Goal: Find specific page/section: Find specific page/section

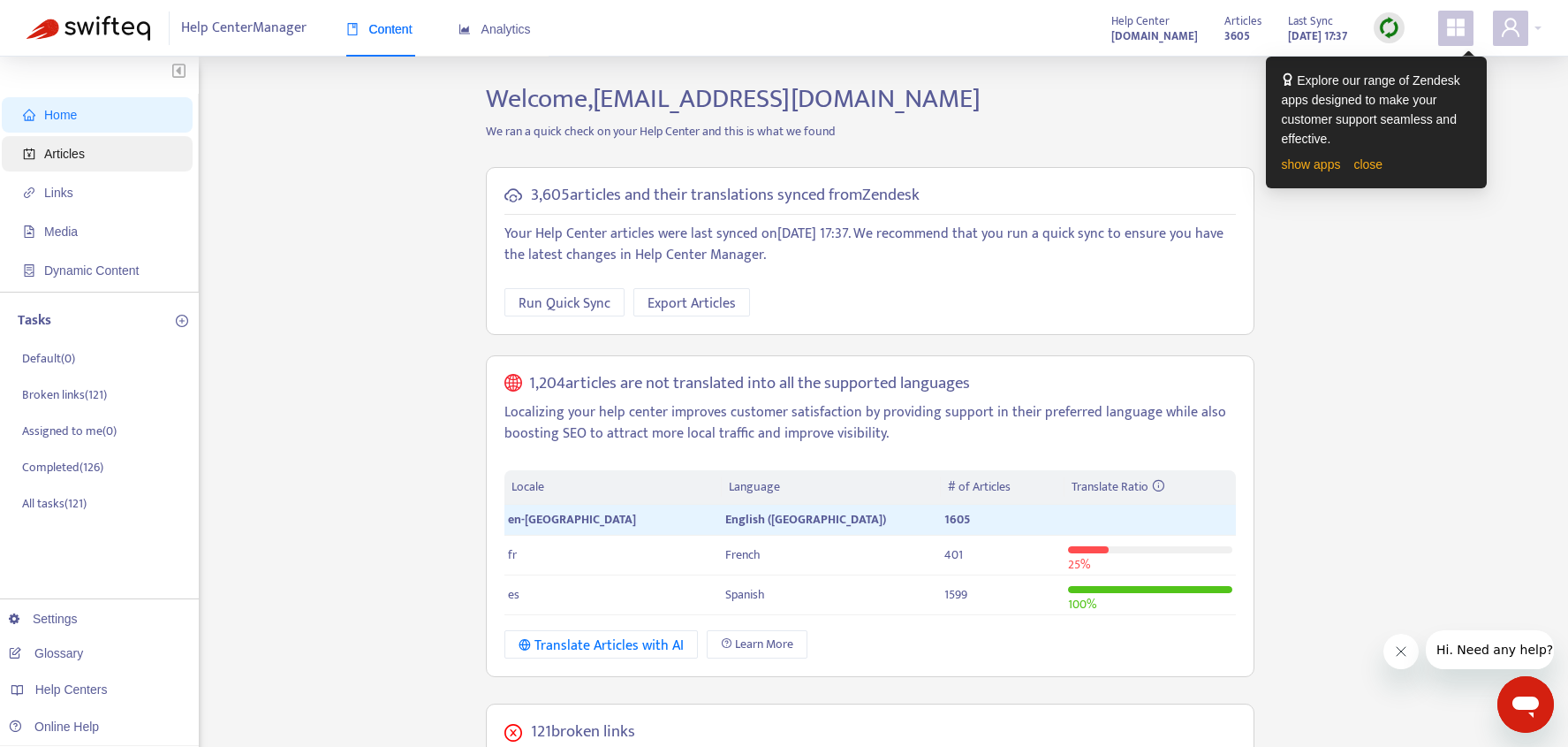
click at [77, 154] on span "Articles" at bounding box center [64, 153] width 41 height 14
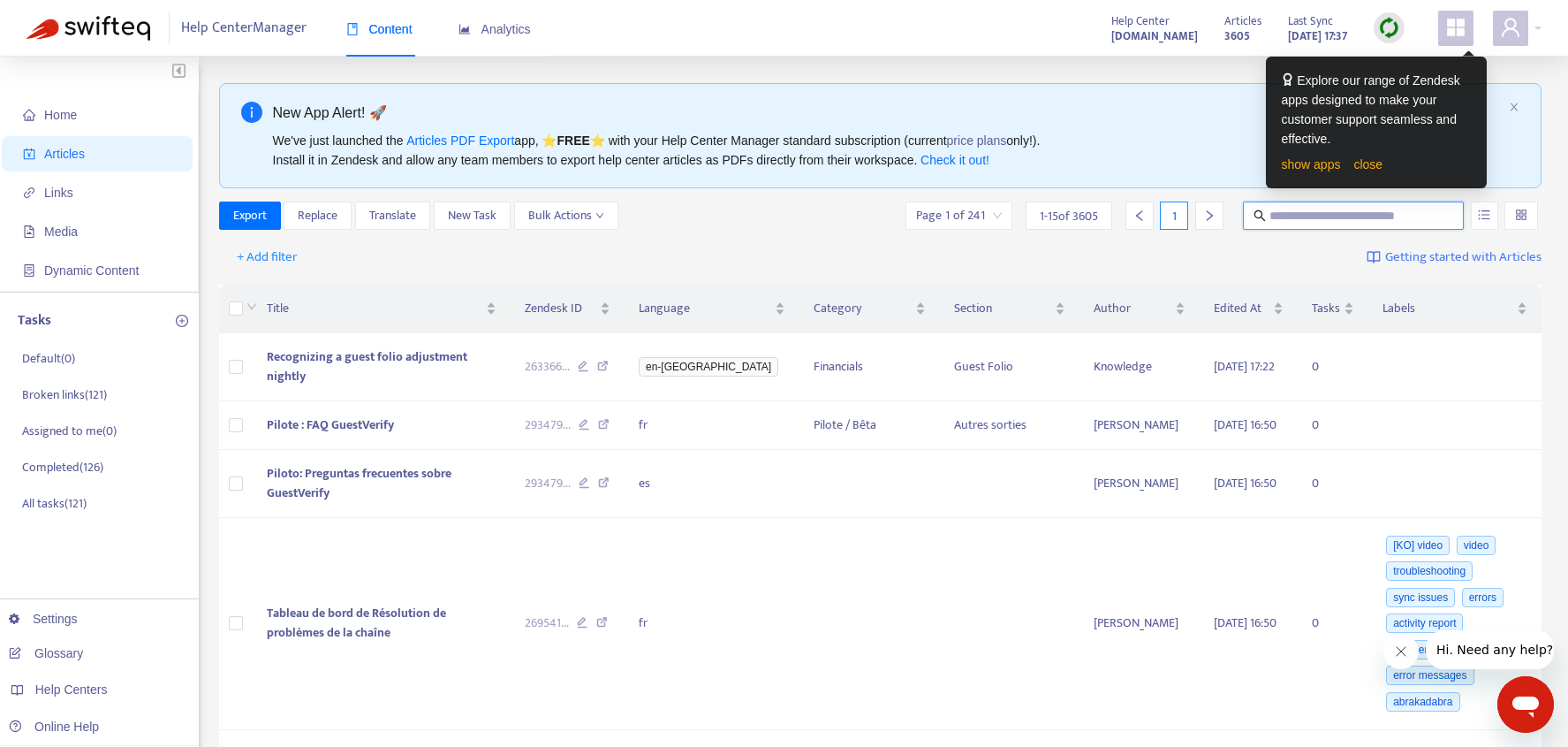
click at [1317, 215] on input "text" at bounding box center [1354, 216] width 169 height 19
paste input "**********"
type input "**********"
click at [1475, 212] on button "button" at bounding box center [1484, 216] width 28 height 29
click at [1398, 216] on input "**********" at bounding box center [1354, 216] width 169 height 19
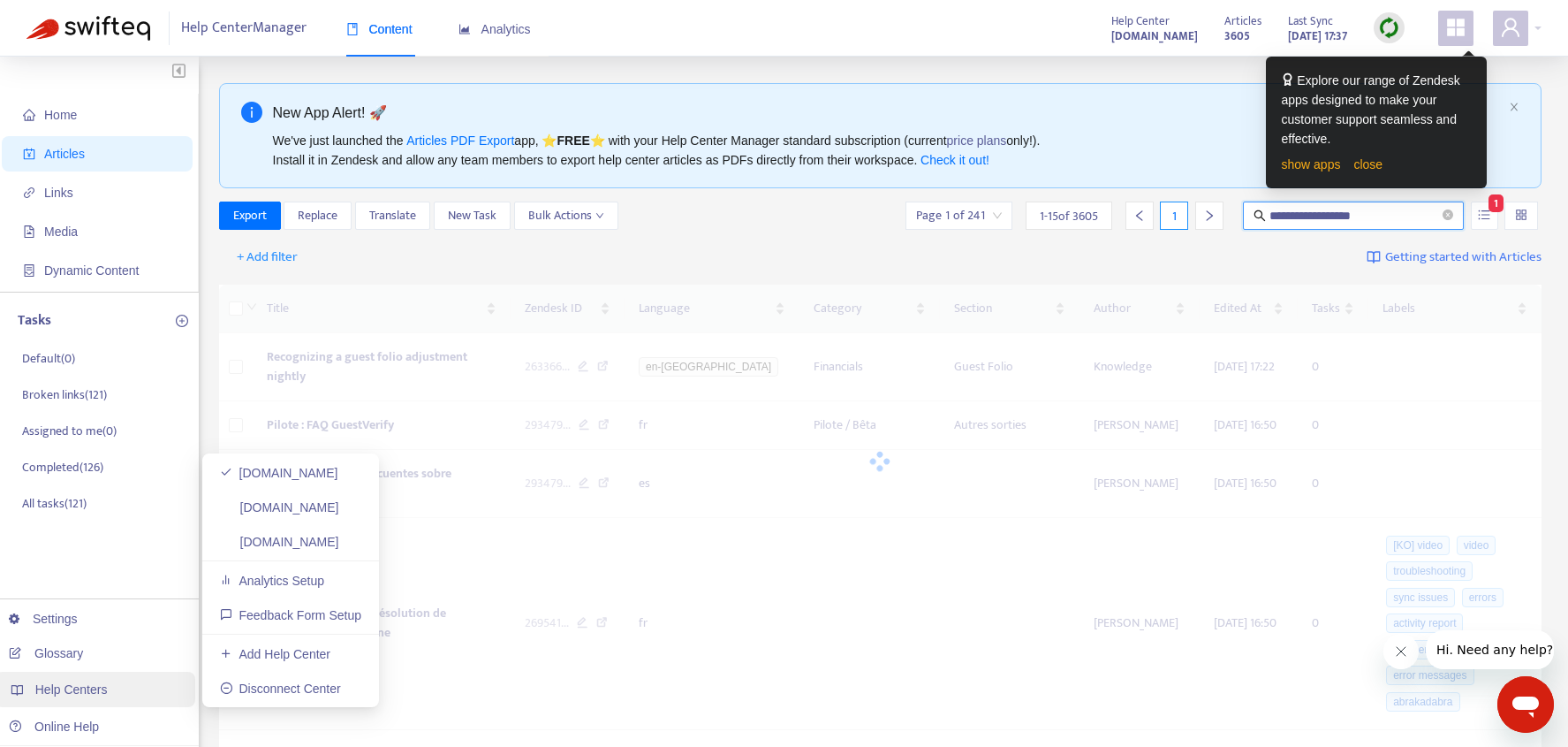
click at [113, 690] on div "Help Centers" at bounding box center [95, 689] width 201 height 35
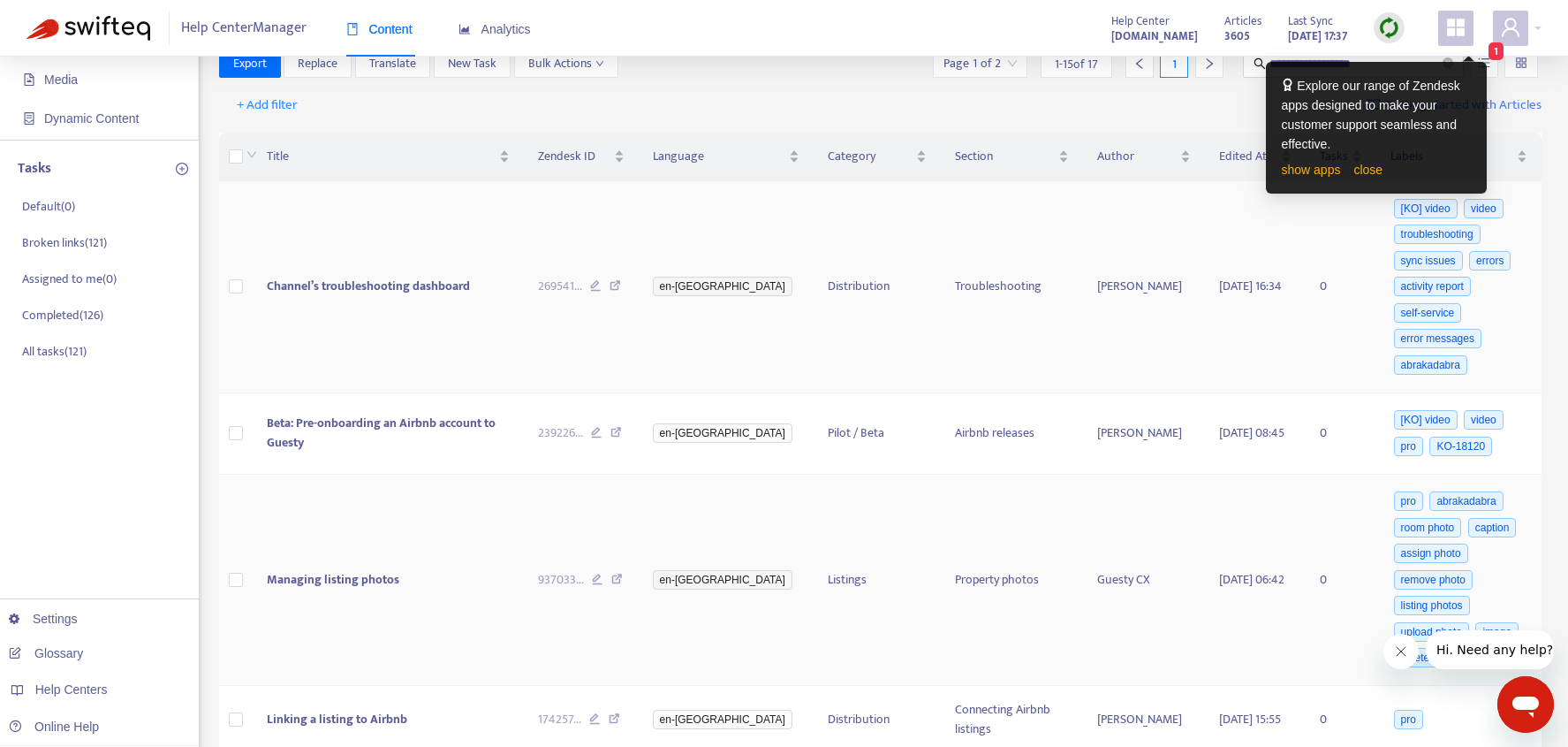
scroll to position [174, 0]
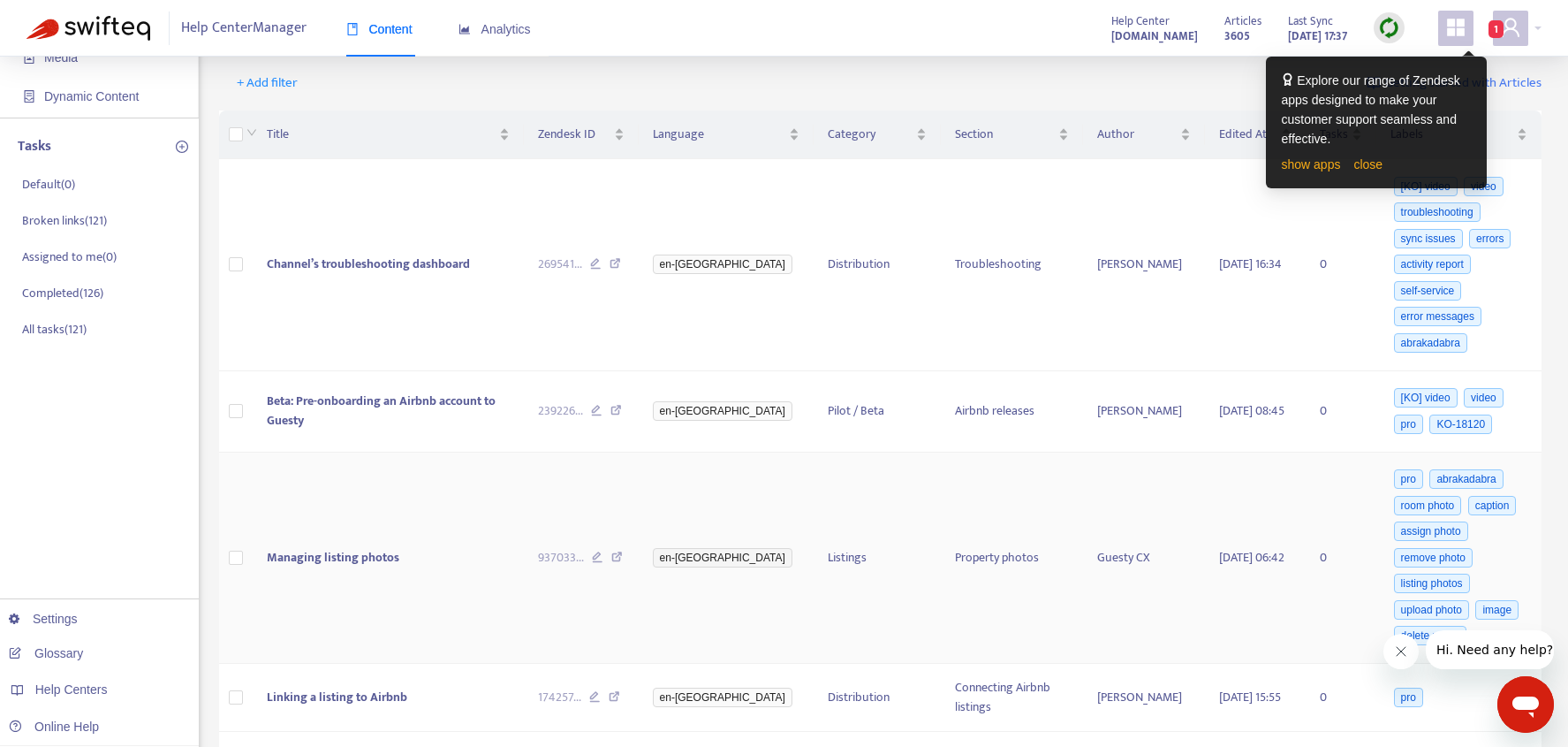
click at [622, 556] on icon at bounding box center [617, 559] width 11 height 16
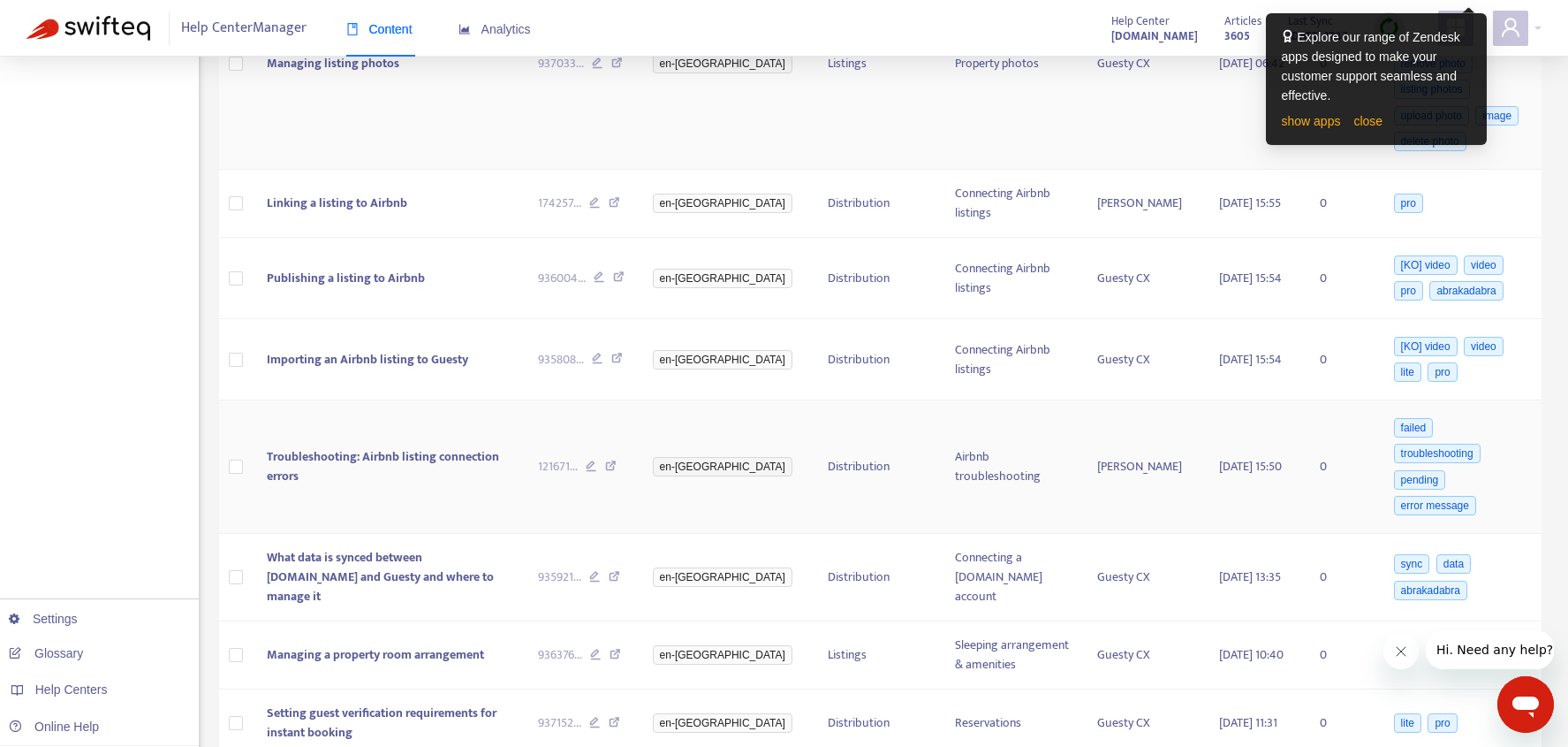
scroll to position [675, 0]
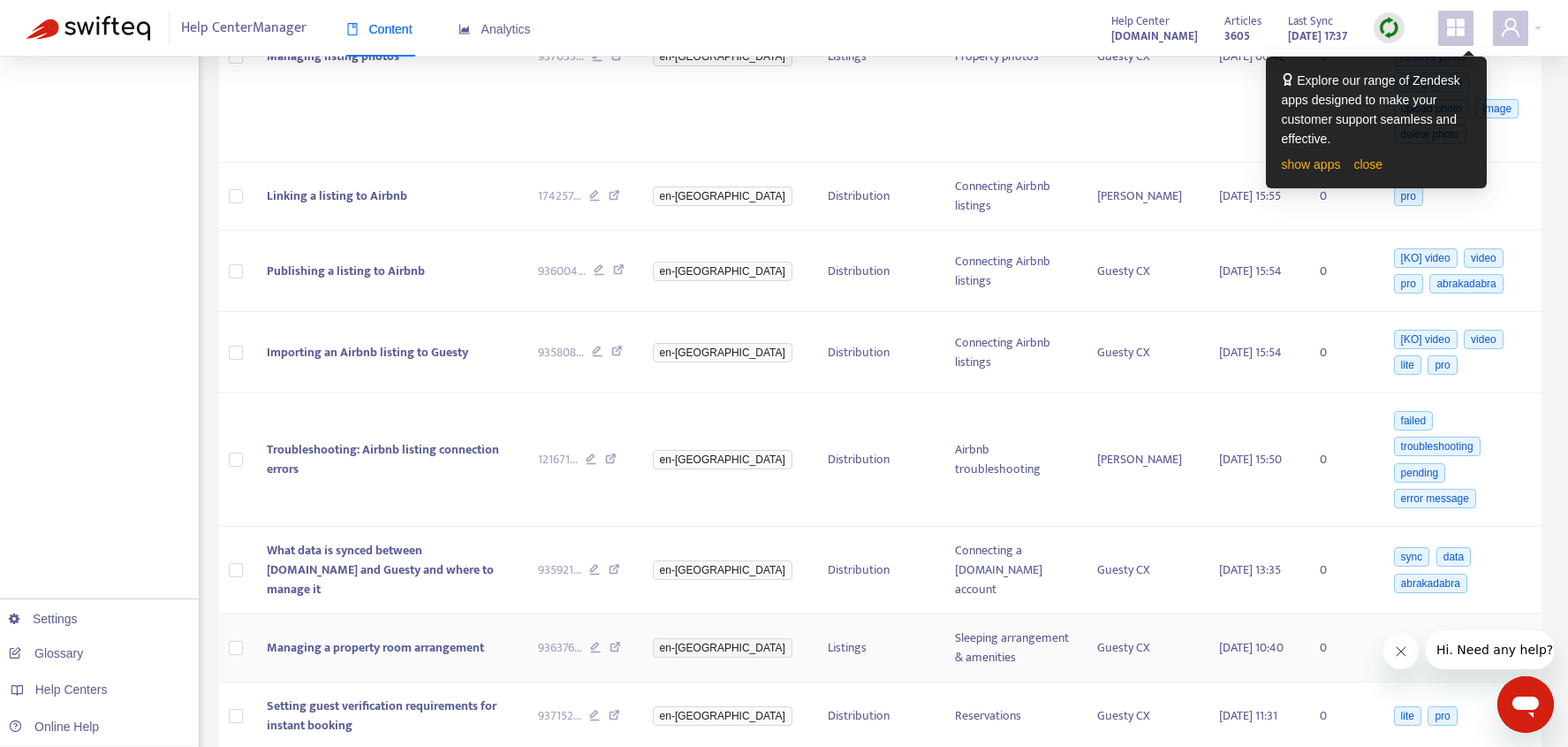
click at [621, 642] on icon at bounding box center [615, 649] width 11 height 16
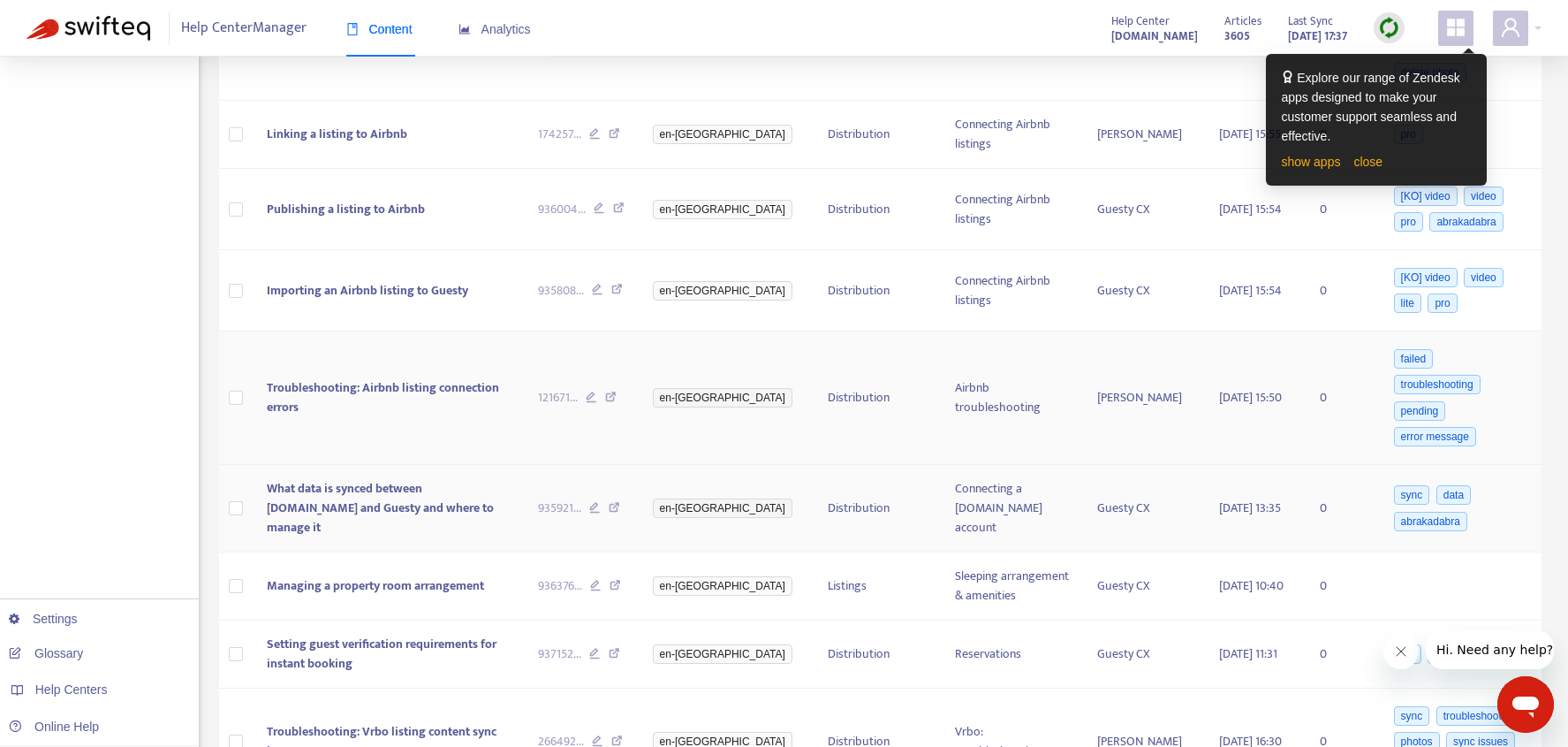
scroll to position [739, 0]
click at [620, 646] on icon at bounding box center [614, 653] width 11 height 16
click at [622, 733] on icon at bounding box center [617, 741] width 11 height 16
click at [620, 646] on icon at bounding box center [614, 653] width 11 height 16
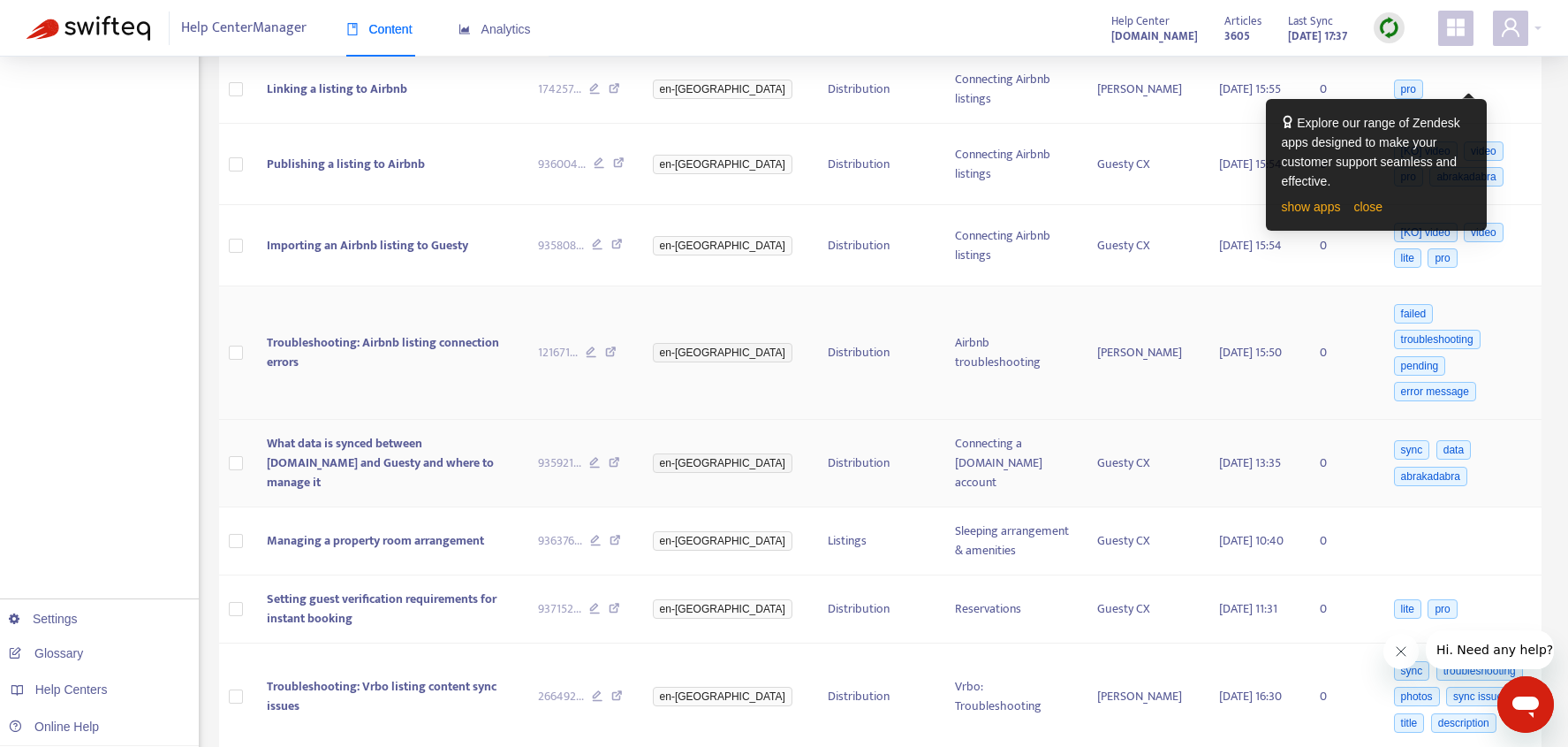
scroll to position [864, 0]
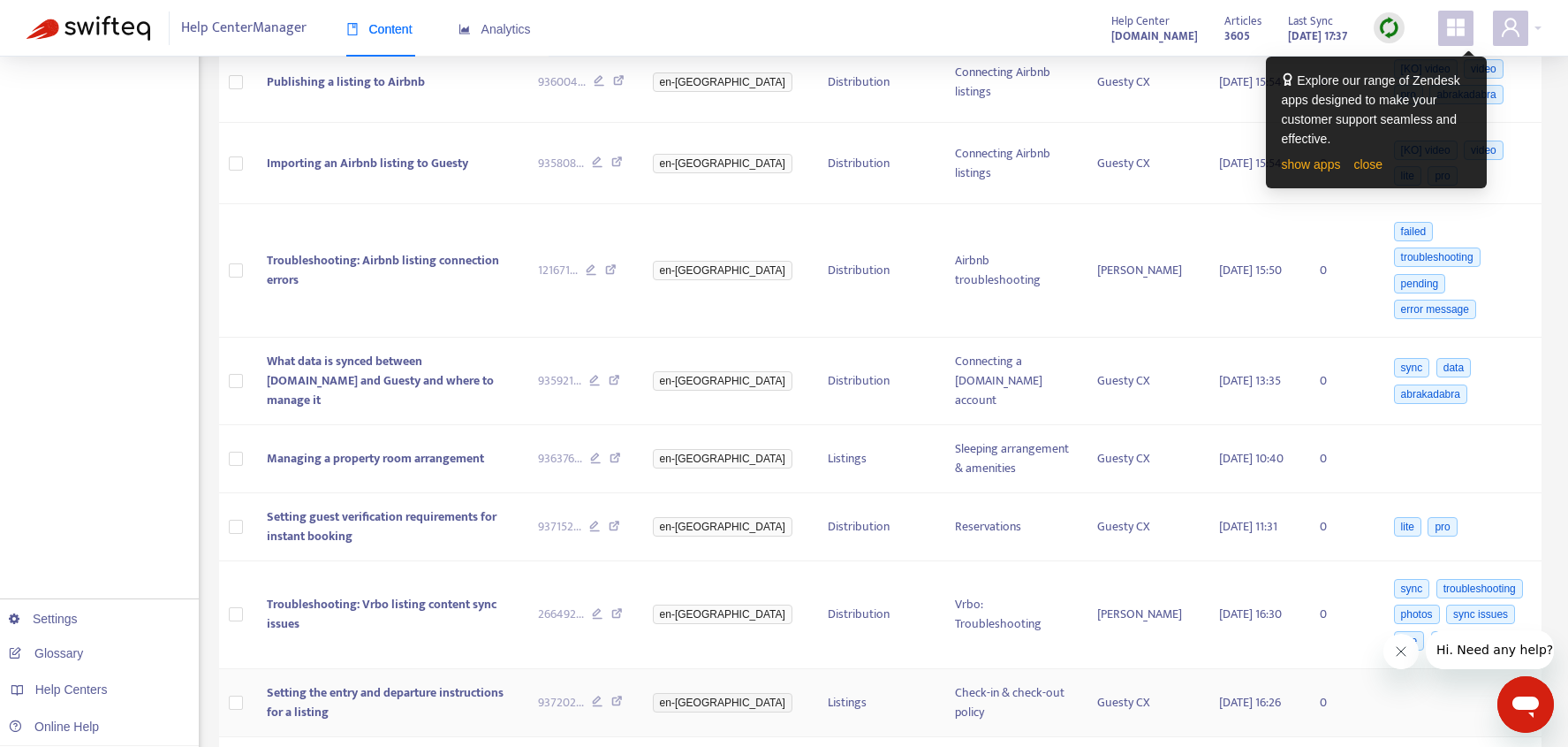
click at [622, 695] on icon at bounding box center [617, 703] width 11 height 16
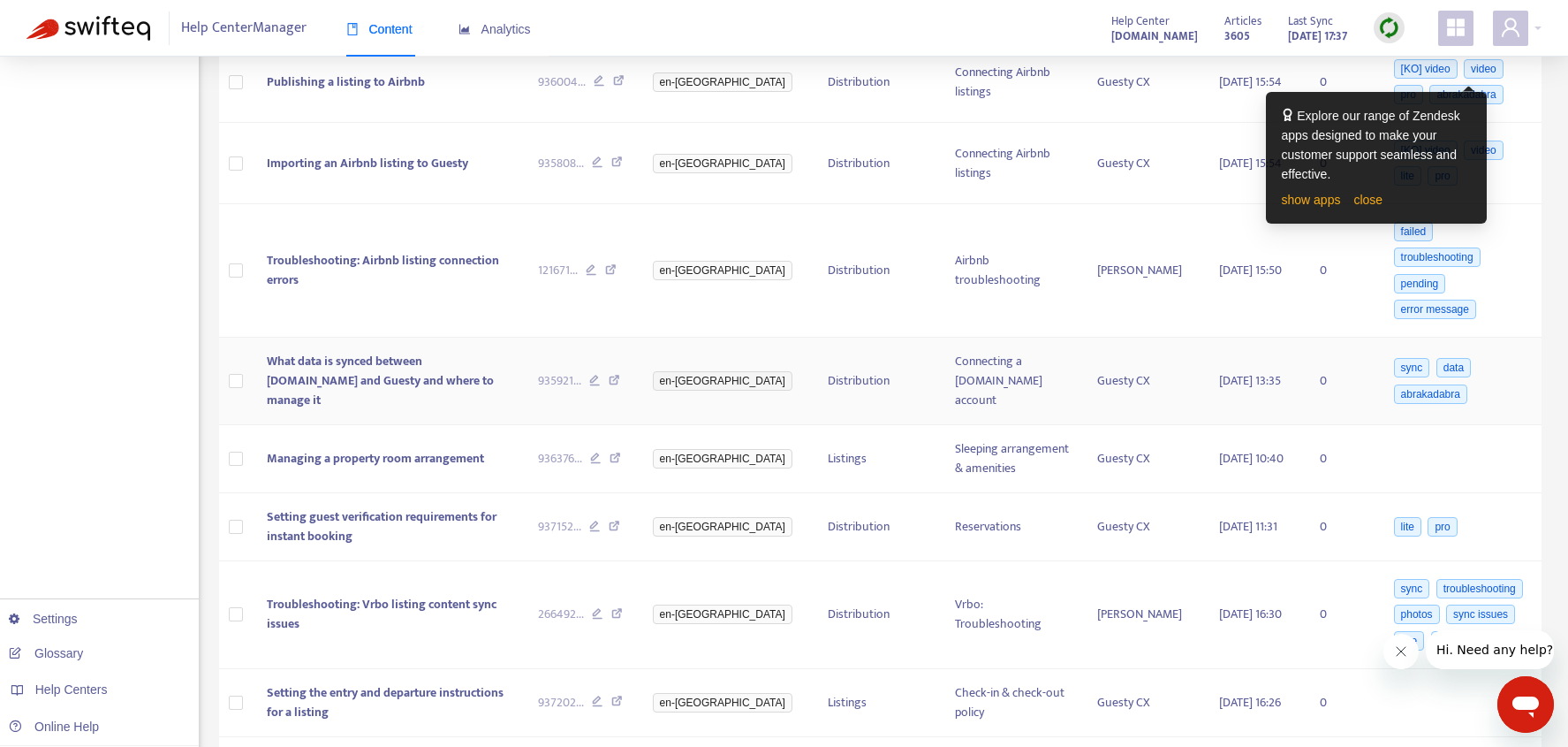
scroll to position [1038, 0]
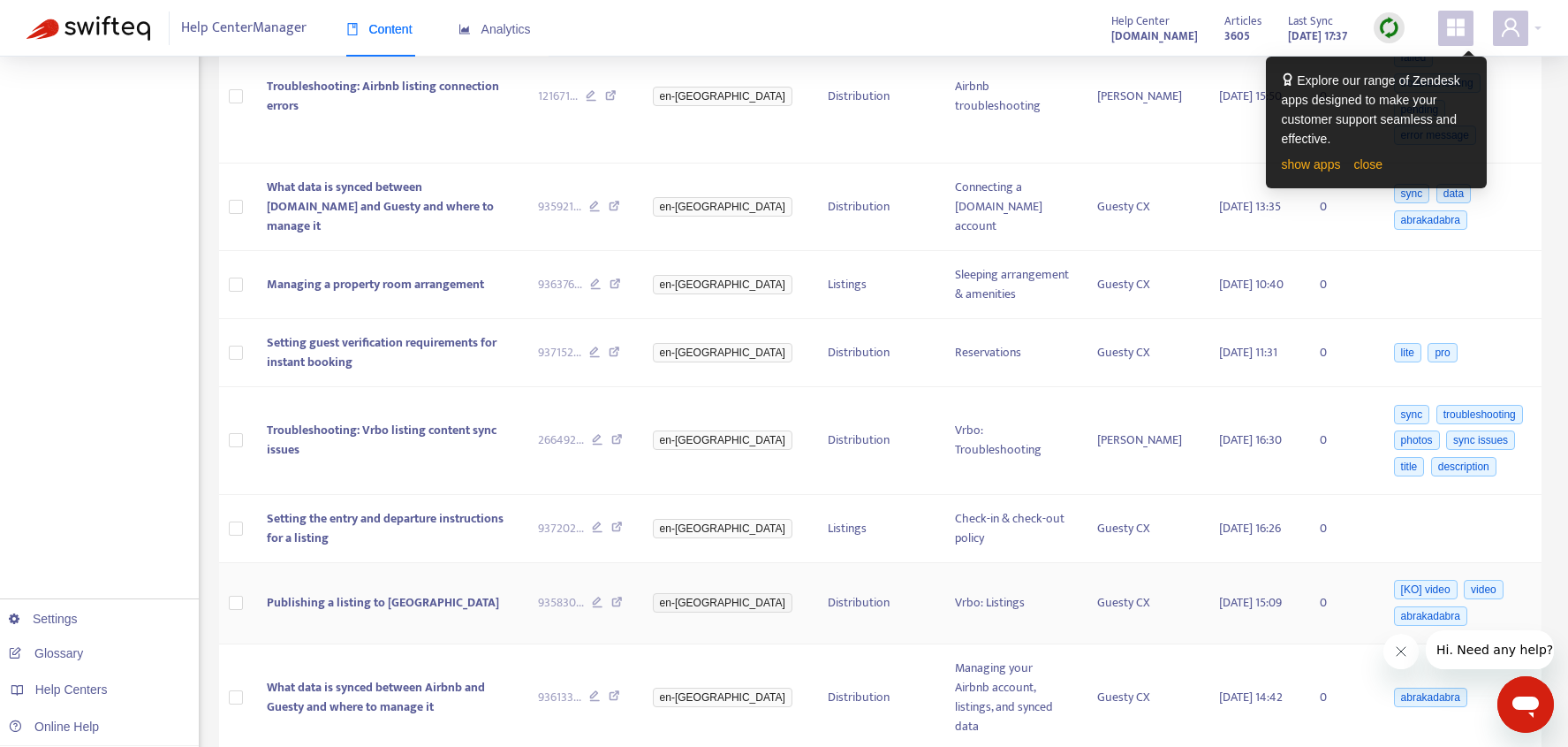
click at [622, 597] on icon at bounding box center [617, 604] width 11 height 16
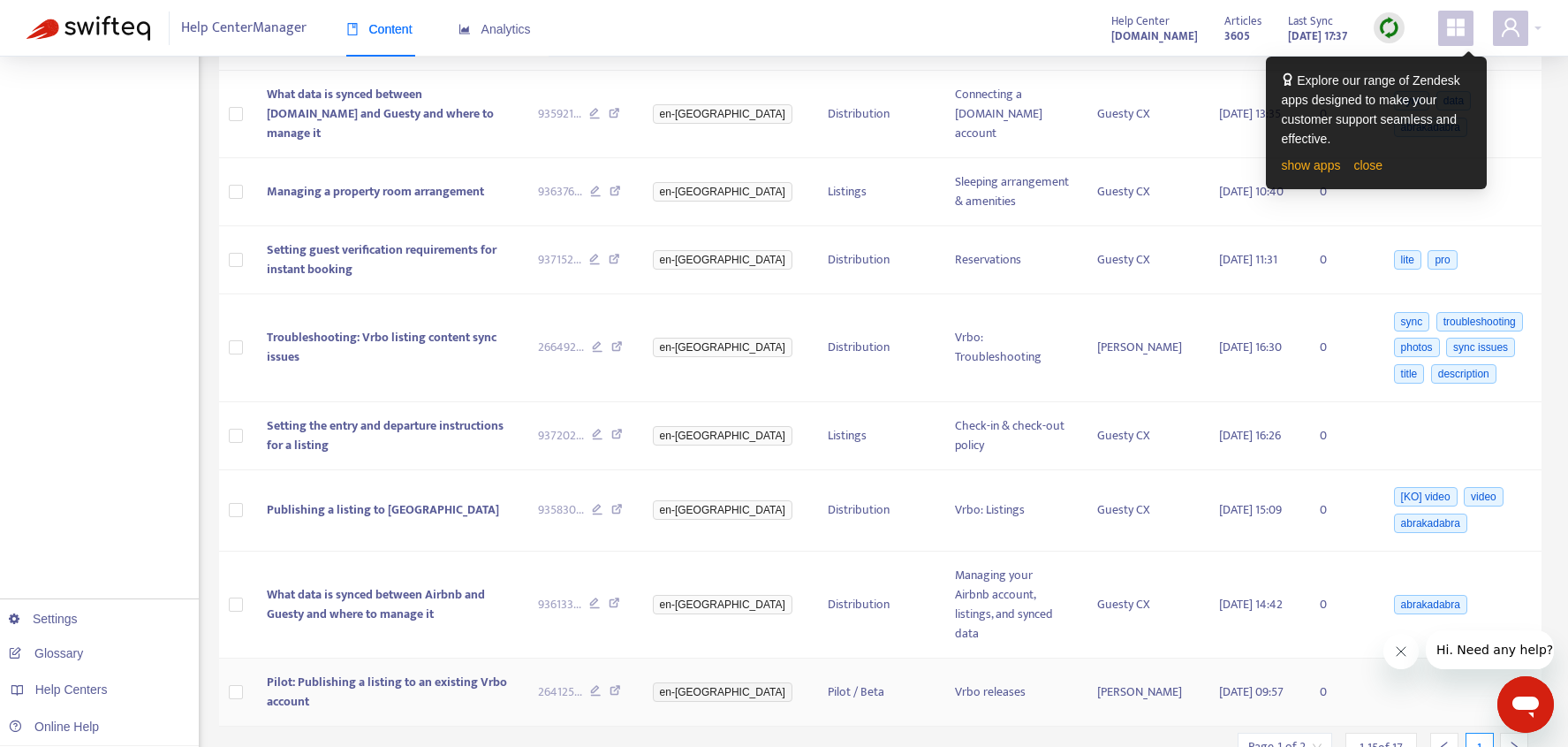
click at [621, 685] on icon at bounding box center [615, 693] width 11 height 16
click at [1404, 648] on icon "Close message from company" at bounding box center [1400, 650] width 14 height 14
click at [1511, 741] on icon "right" at bounding box center [1514, 746] width 12 height 12
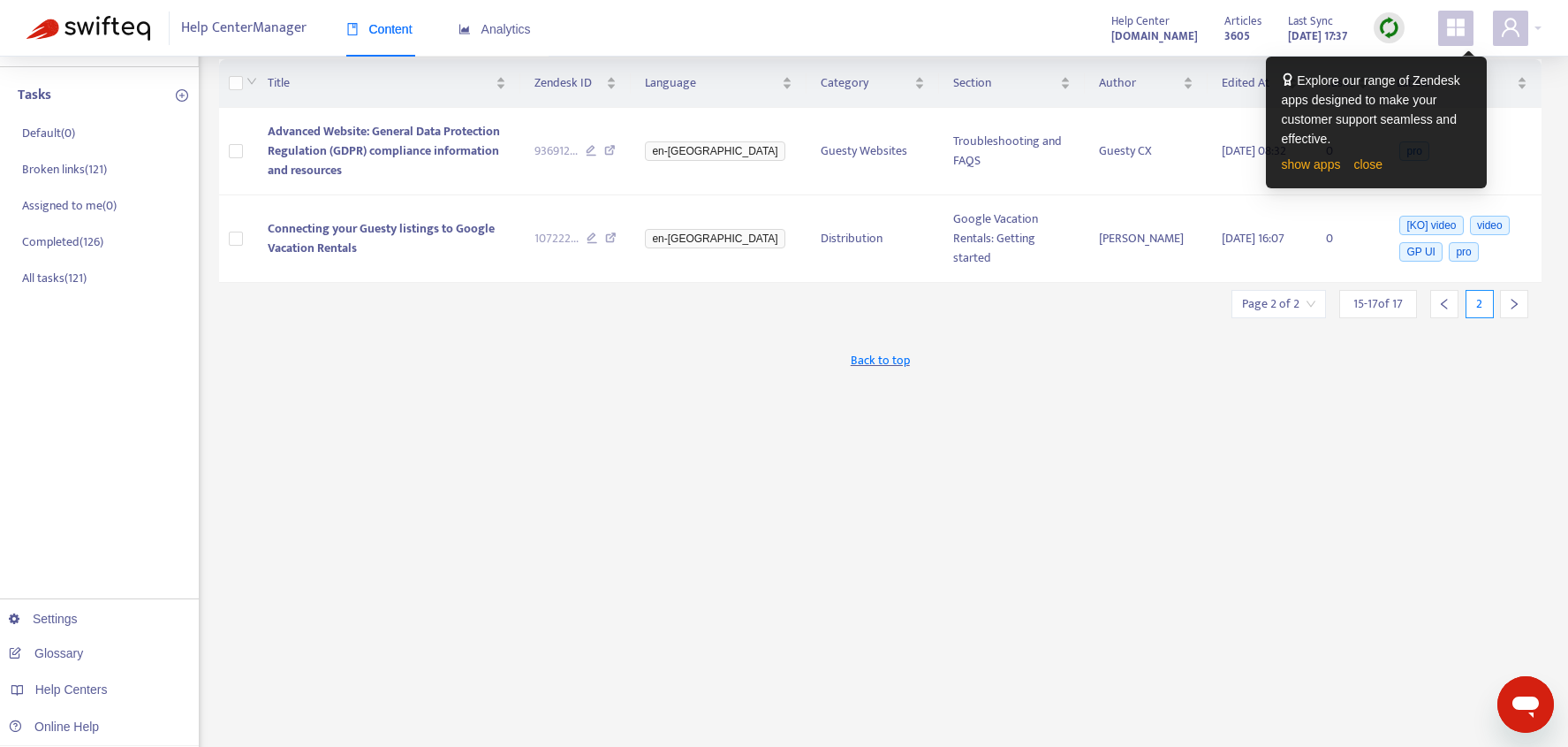
scroll to position [0, 0]
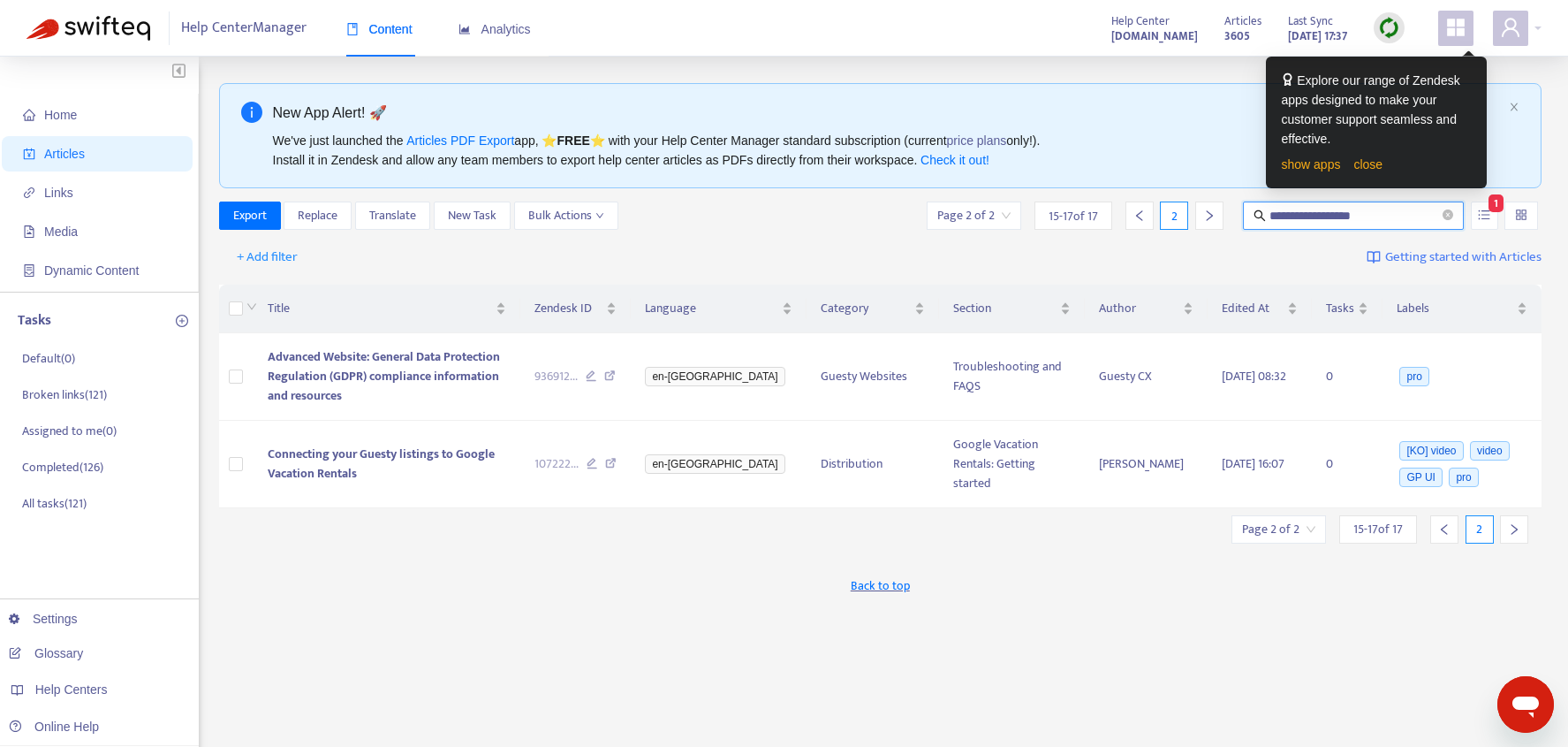
drag, startPoint x: 1400, startPoint y: 212, endPoint x: 1261, endPoint y: 212, distance: 139.0
click at [1261, 212] on span "**********" at bounding box center [1353, 216] width 221 height 29
